Goal: Navigation & Orientation: Go to known website

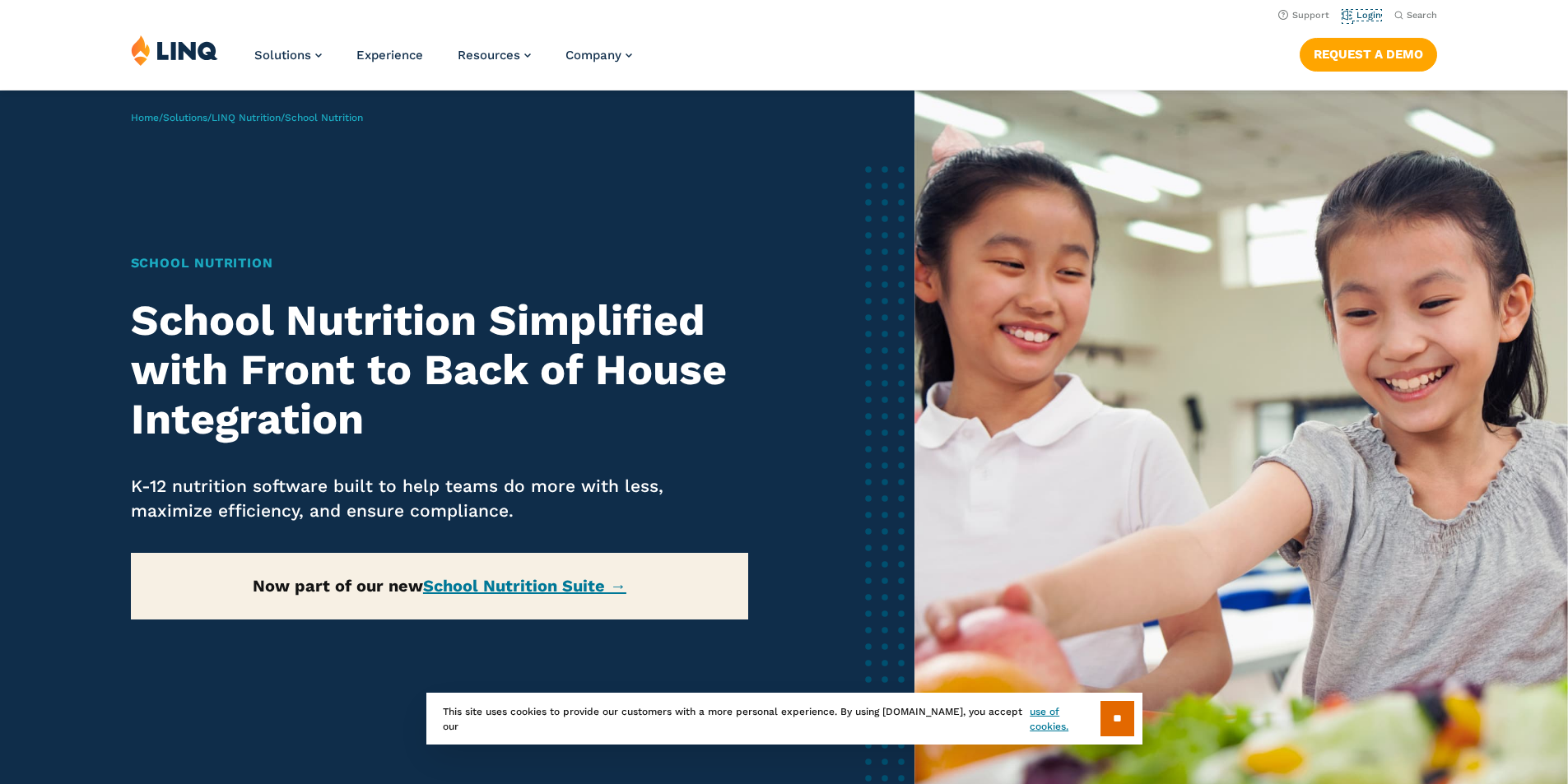
click at [1361, 16] on link "Login" at bounding box center [1361, 15] width 38 height 10
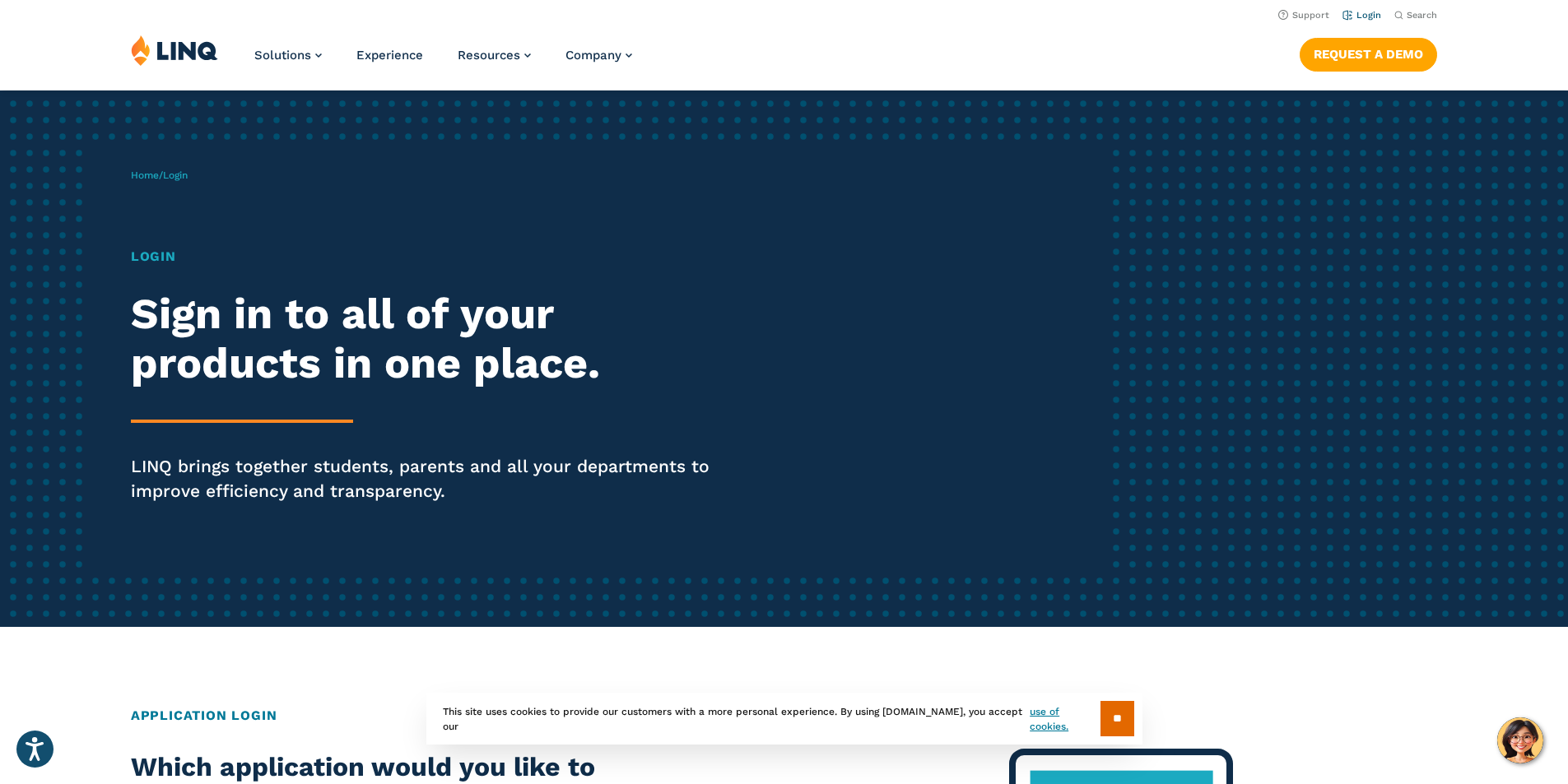
click at [1367, 20] on link "Login" at bounding box center [1361, 15] width 38 height 10
click at [159, 255] on h1 "Login" at bounding box center [432, 256] width 604 height 20
click at [182, 176] on span "Login" at bounding box center [175, 175] width 24 height 11
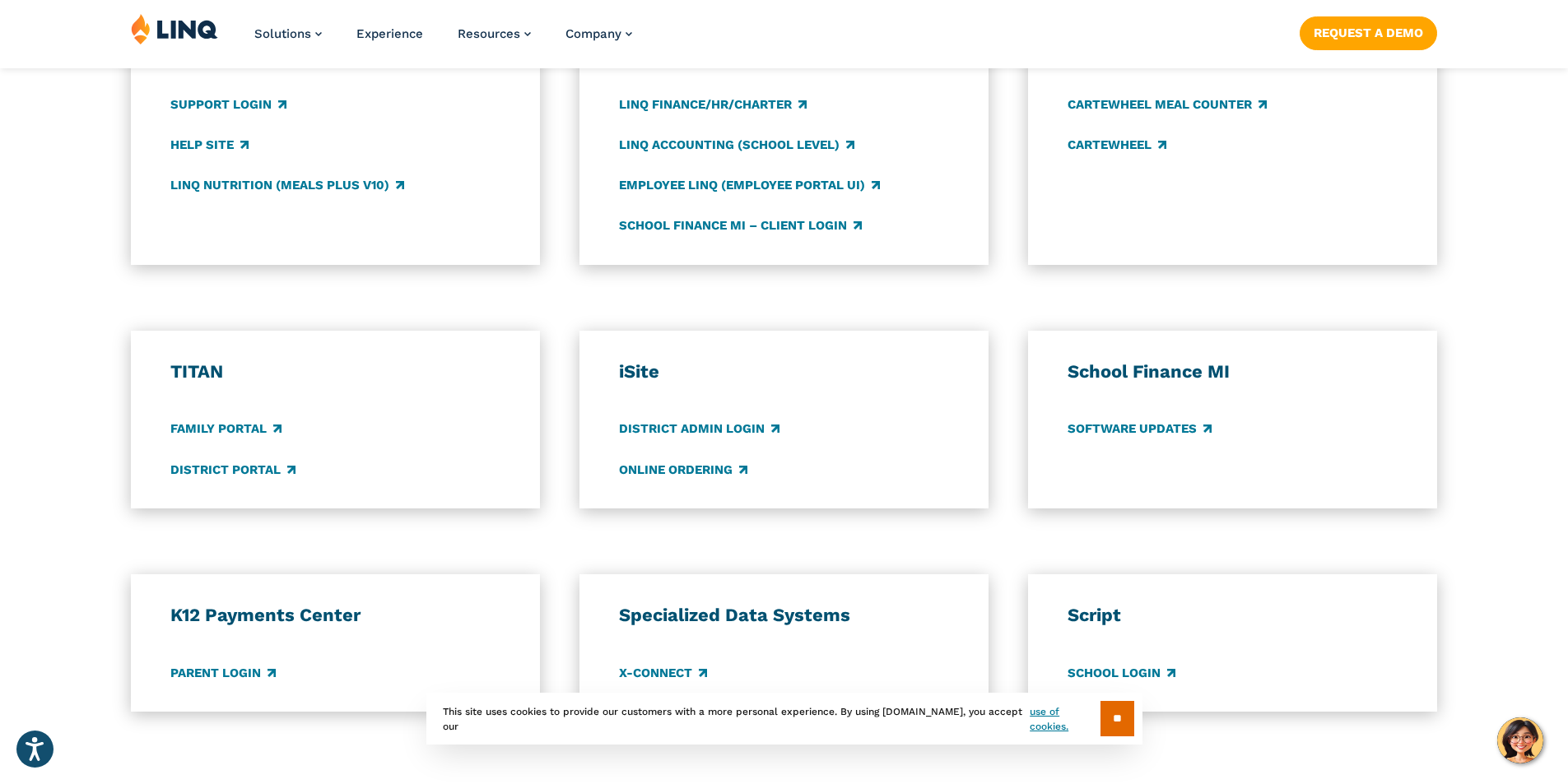
scroll to position [987, 0]
click at [226, 426] on link "Family Portal" at bounding box center [226, 428] width 111 height 18
